Goal: Information Seeking & Learning: Learn about a topic

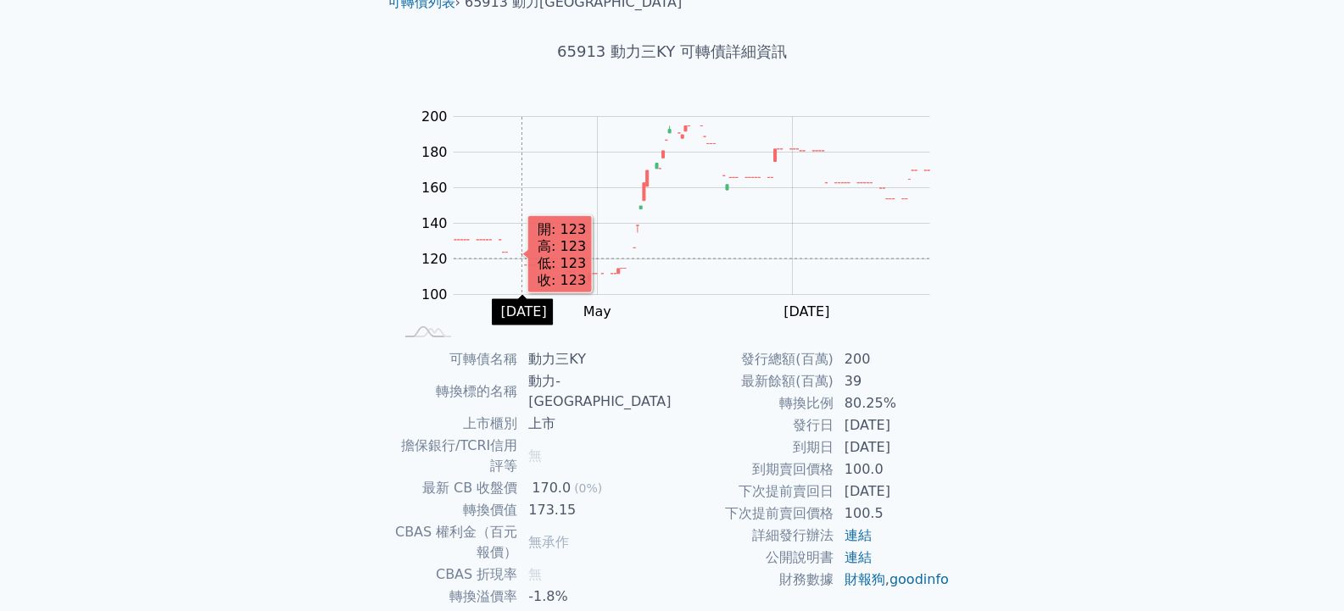
scroll to position [174, 0]
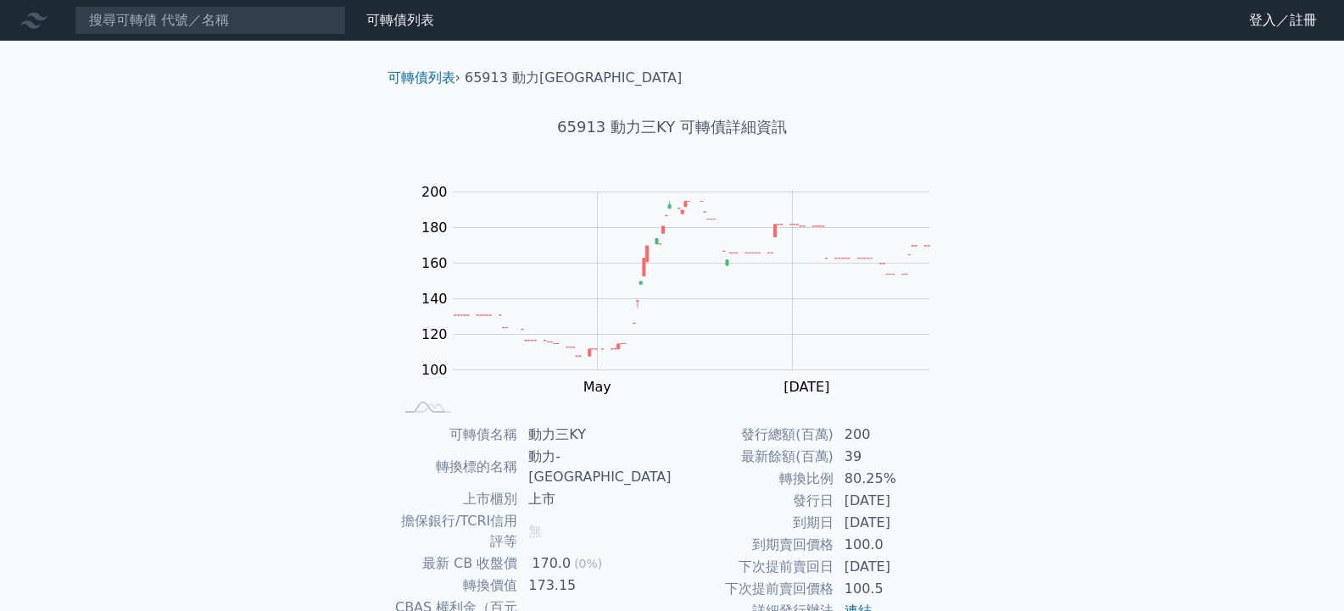
scroll to position [174, 0]
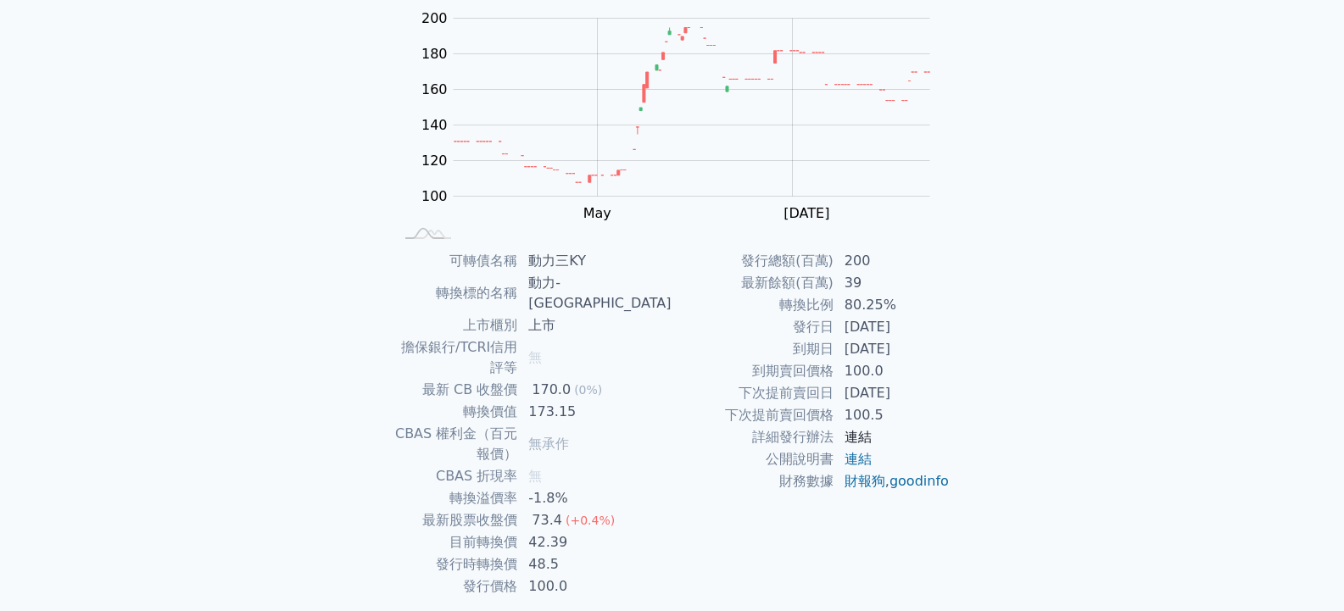
click at [855, 438] on link "連結" at bounding box center [858, 437] width 27 height 16
